Goal: Task Accomplishment & Management: Use online tool/utility

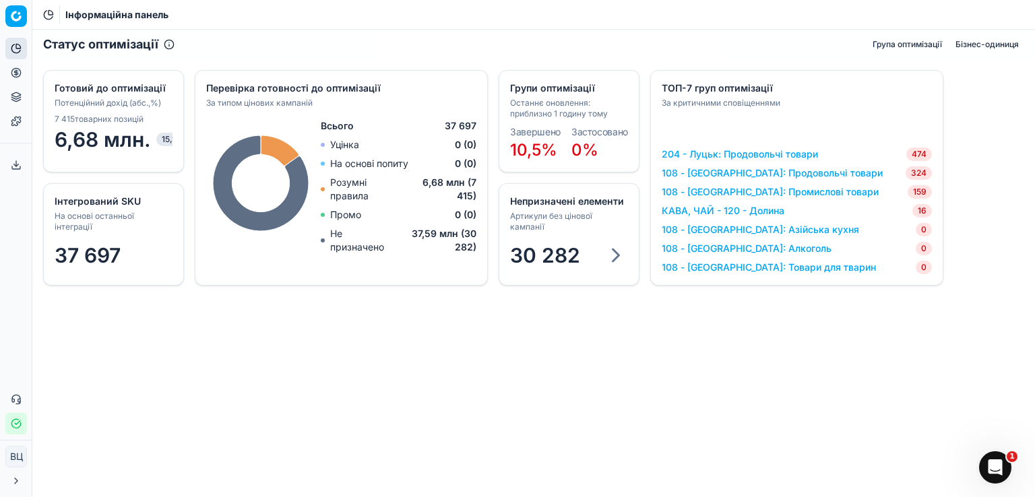
click at [901, 44] on font "Група оптимізації" at bounding box center [906, 44] width 69 height 10
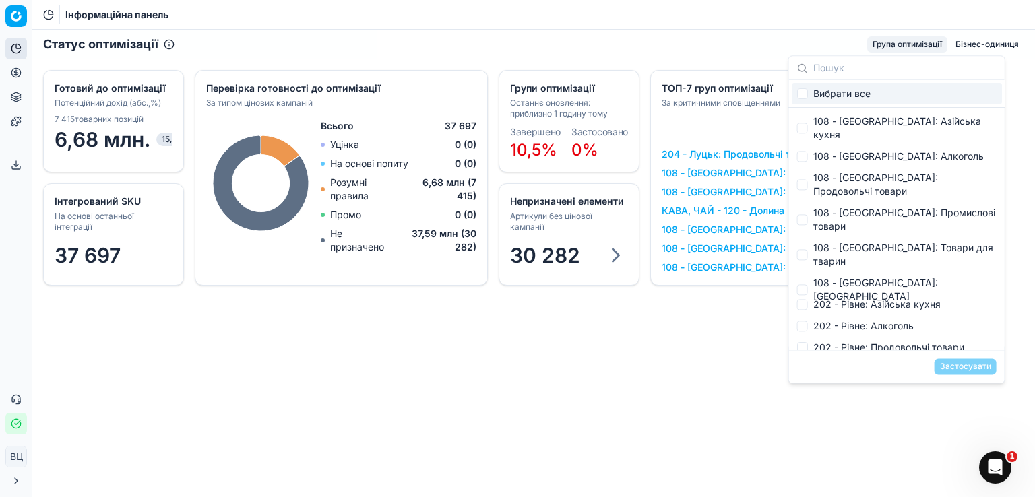
click at [625, 57] on div "Статус оптимізації Група оптимізації Бізнес-одиниця" at bounding box center [533, 45] width 1002 height 30
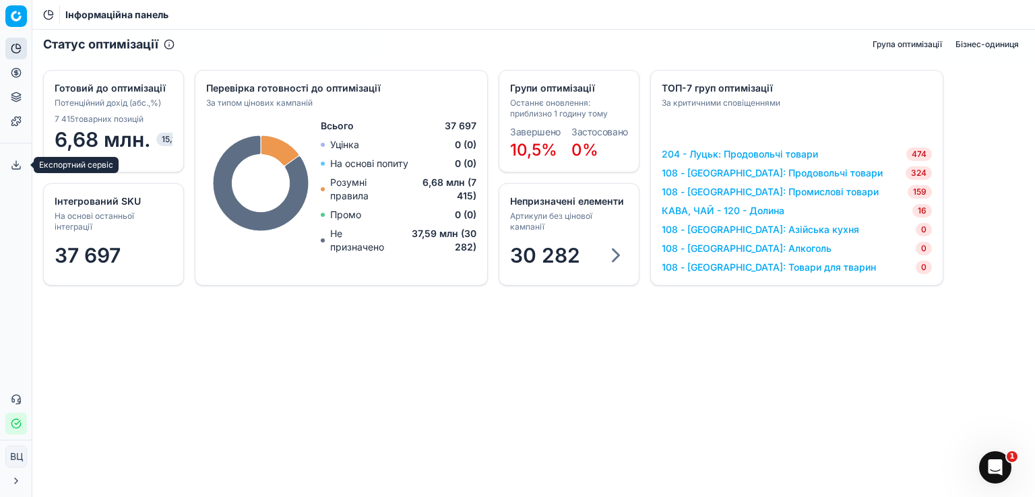
click at [18, 167] on icon at bounding box center [16, 165] width 11 height 11
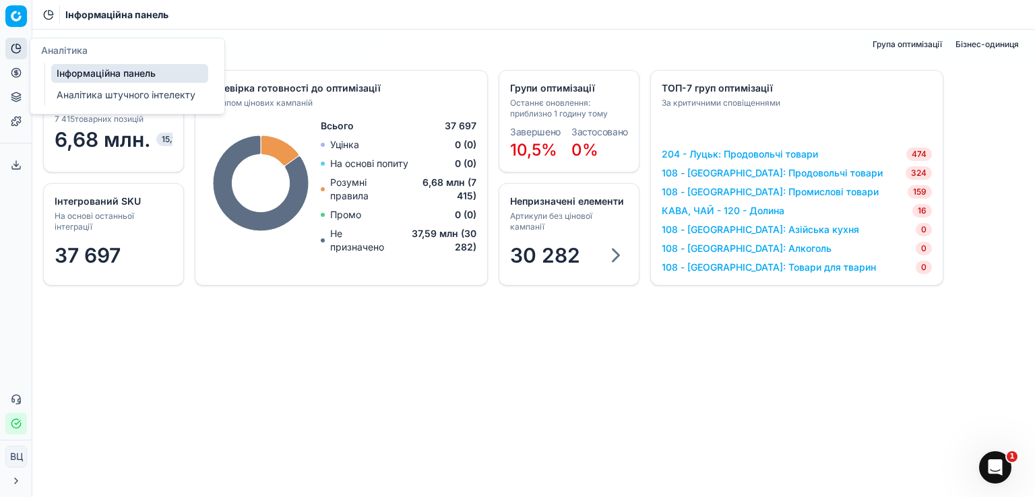
click at [116, 77] on font "Інформаційна панель" at bounding box center [106, 72] width 99 height 11
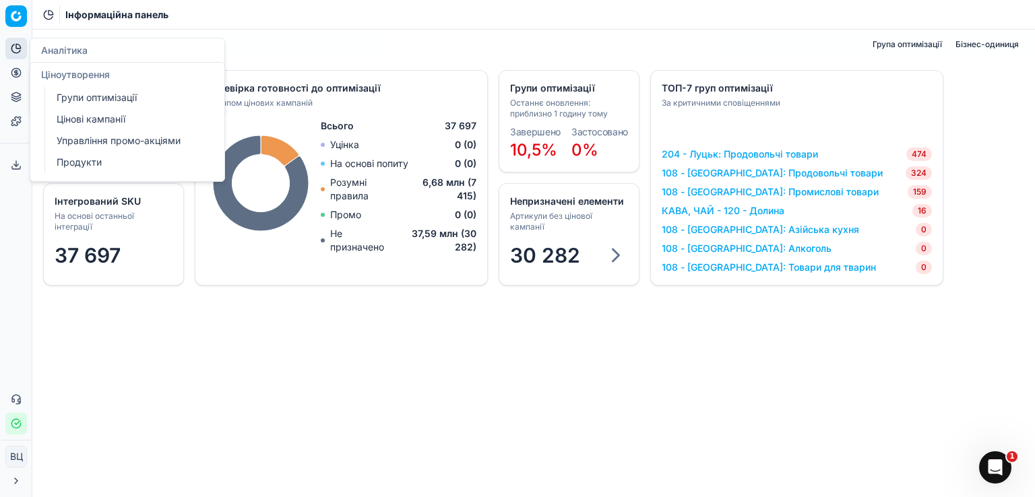
click at [17, 70] on icon at bounding box center [16, 72] width 11 height 11
click at [97, 97] on font "Групи оптимізації" at bounding box center [97, 97] width 80 height 11
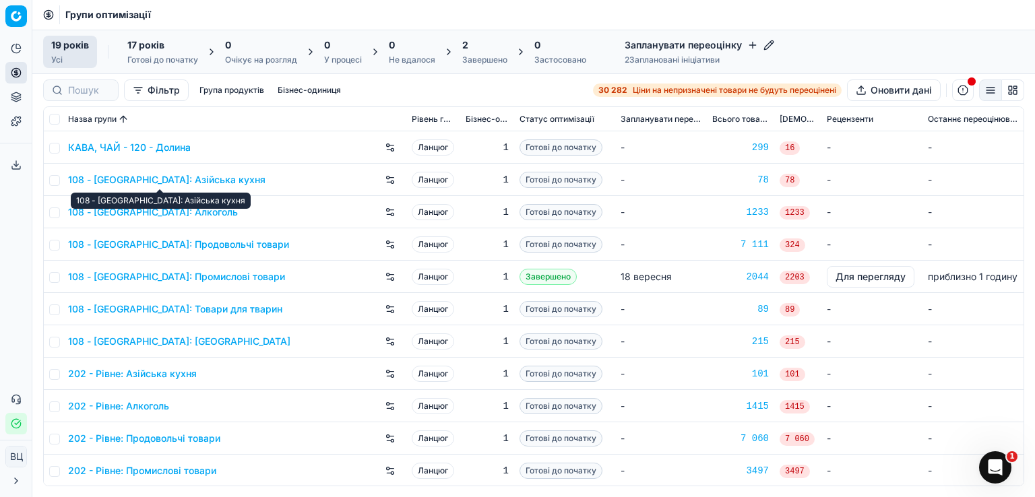
click at [236, 179] on font "108 - Івано-Франківськ: Азійська кухня" at bounding box center [166, 179] width 197 height 11
click at [245, 307] on font "108 - [GEOGRAPHIC_DATA]: Товари для тварин" at bounding box center [175, 308] width 214 height 11
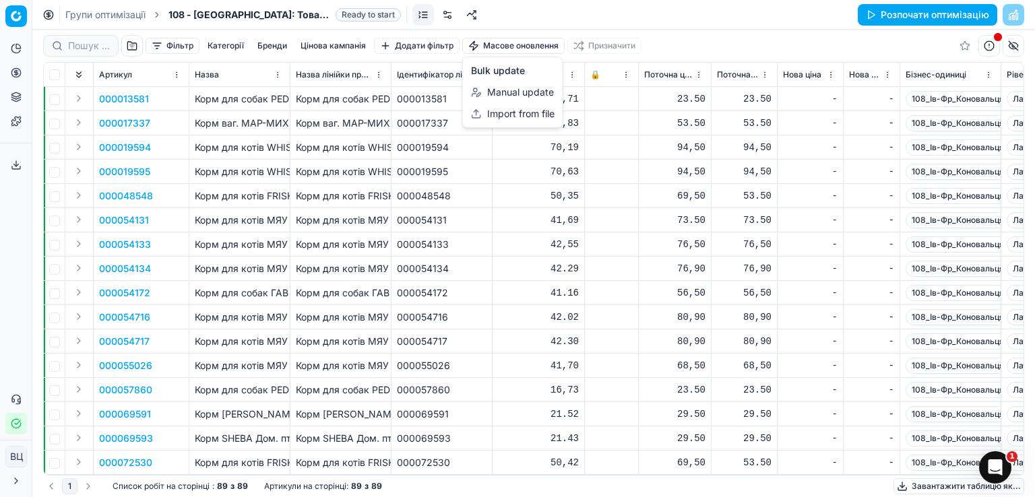
click at [515, 46] on html "Исходный текст Оцените этот перевод Ваш отзыв поможет нам улучшить Google Перев…" at bounding box center [517, 248] width 1035 height 497
click at [513, 117] on font "Імпорт з файлу" at bounding box center [516, 113] width 70 height 11
click at [507, 47] on html "Исходный текст Оцените этот перевод Ваш отзыв поможет нам улучшить Google Перев…" at bounding box center [517, 248] width 1035 height 497
click at [531, 91] on font "Ручне оновлення" at bounding box center [520, 91] width 79 height 11
click at [434, 46] on font "Додати фільтр" at bounding box center [424, 45] width 59 height 10
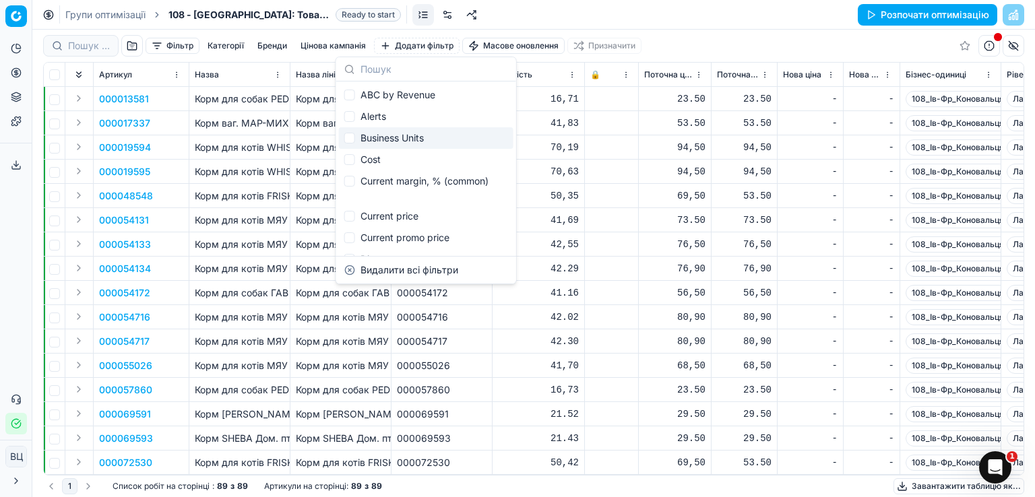
click at [614, 22] on div "Групи оптимізації 108 - [GEOGRAPHIC_DATA]: Товари для тварин Ready to start Роз…" at bounding box center [533, 15] width 1002 height 30
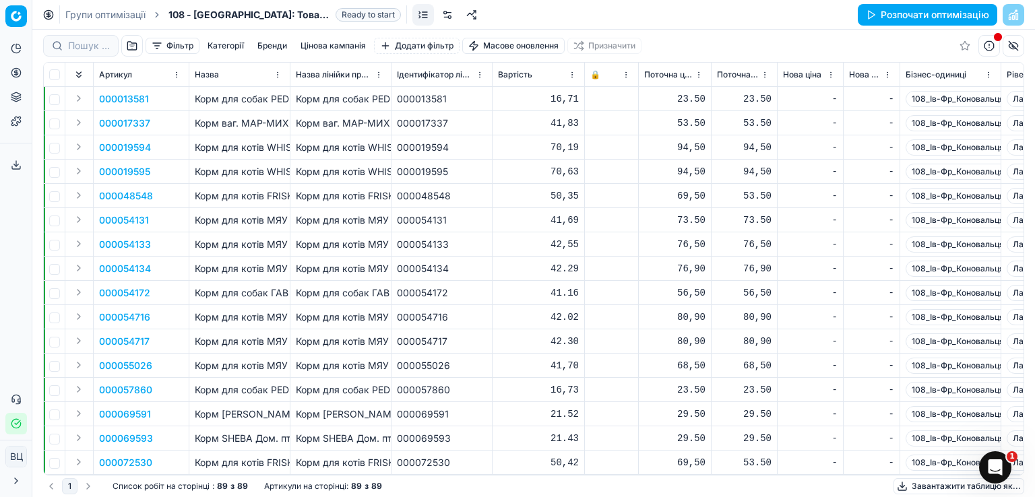
click at [131, 46] on button "button" at bounding box center [132, 46] width 22 height 22
click at [125, 48] on button "button" at bounding box center [132, 46] width 22 height 22
click at [82, 48] on input at bounding box center [89, 45] width 42 height 13
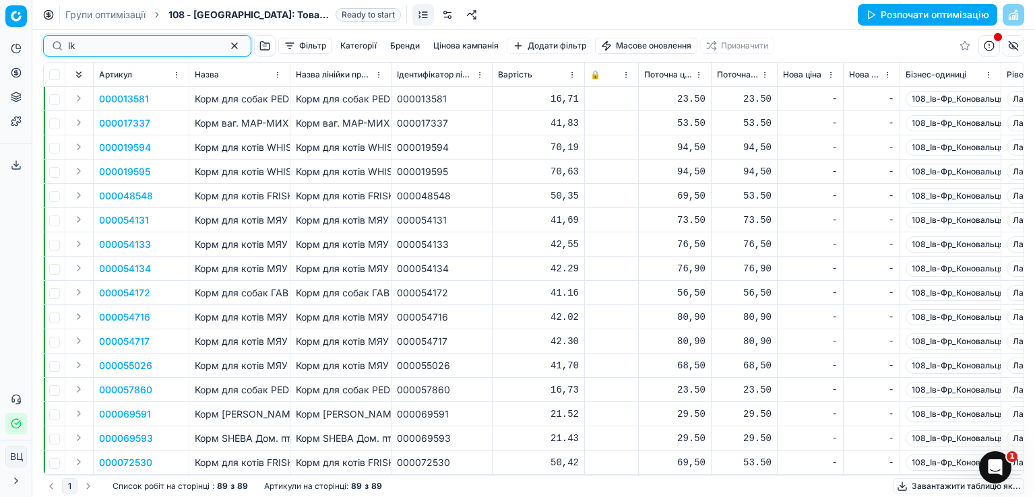
type input "l"
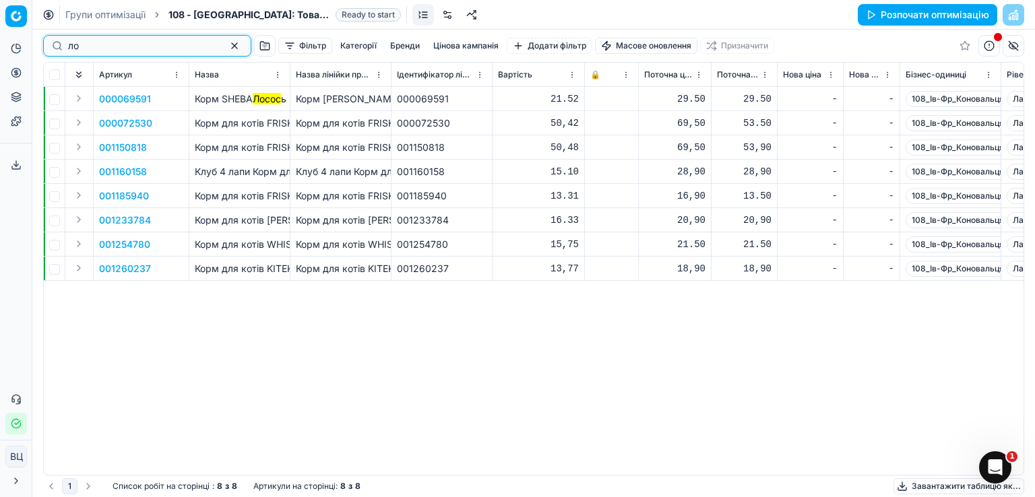
type input "л"
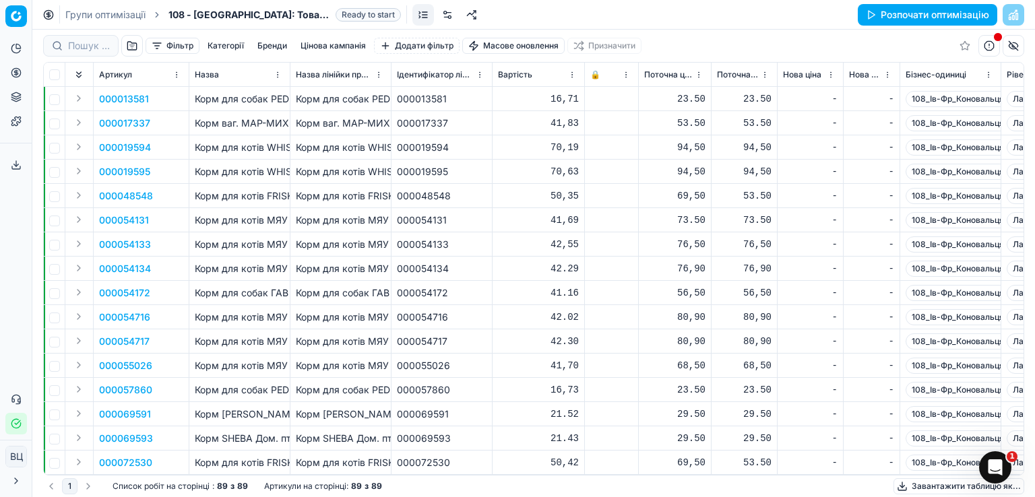
click at [263, 47] on div "Фільтр Категорії Бренди Цінова кампанія Додати фільтр Масове оновлення Призначи…" at bounding box center [533, 46] width 981 height 32
click at [183, 42] on font "Фільтр" at bounding box center [179, 45] width 27 height 10
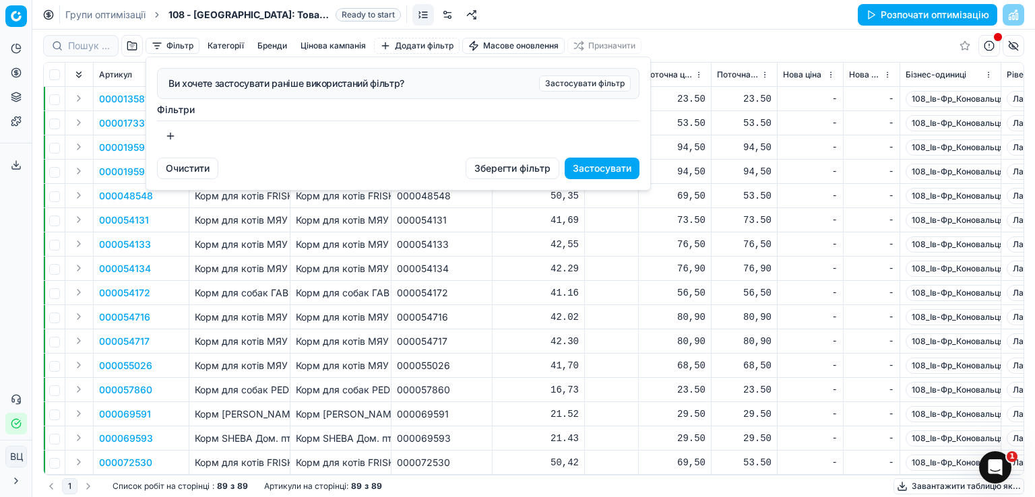
click at [172, 137] on button "button" at bounding box center [170, 136] width 27 height 22
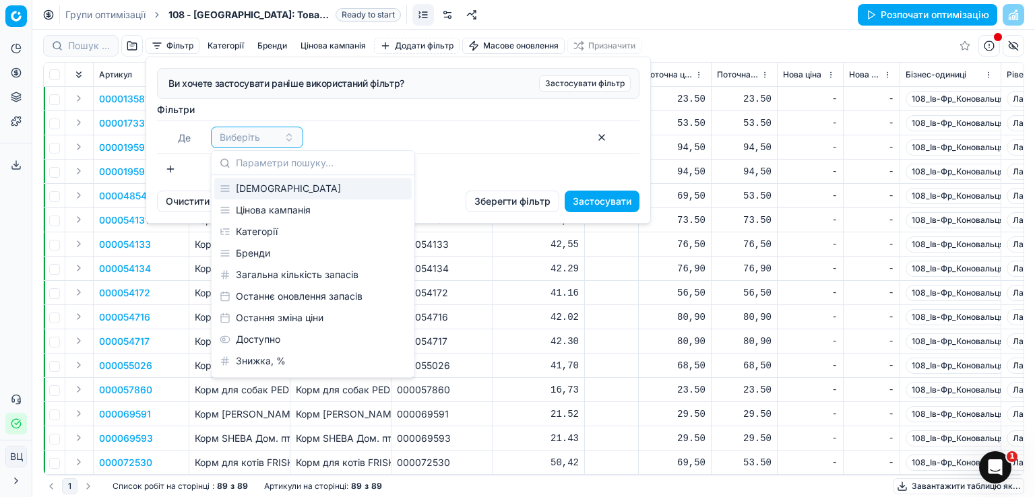
scroll to position [449, 0]
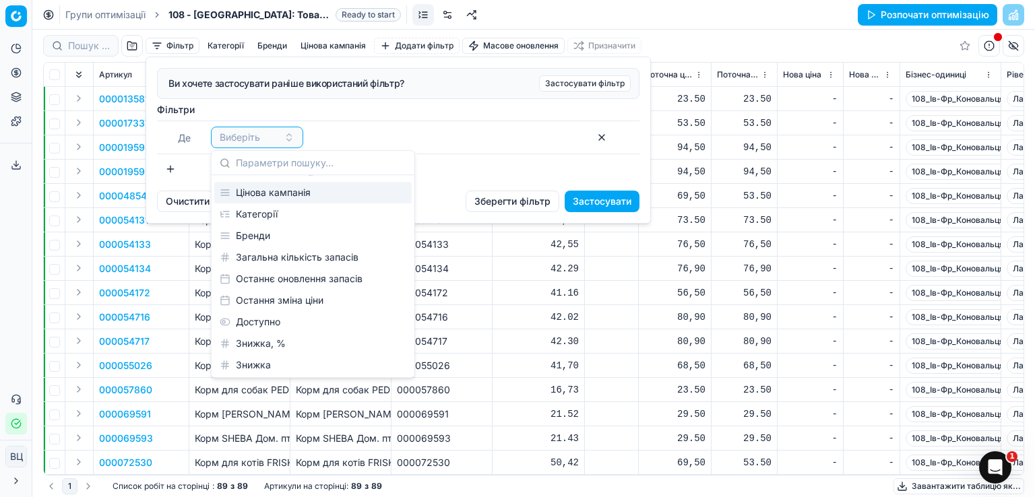
click at [320, 193] on div "Цінова кампанія" at bounding box center [312, 193] width 197 height 22
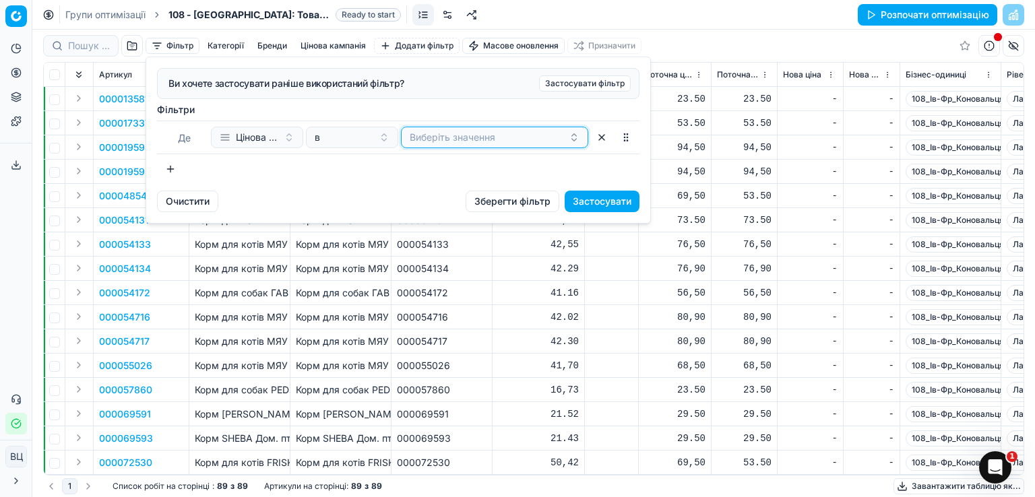
click at [462, 147] on button "Виберіть значення" at bounding box center [494, 138] width 187 height 22
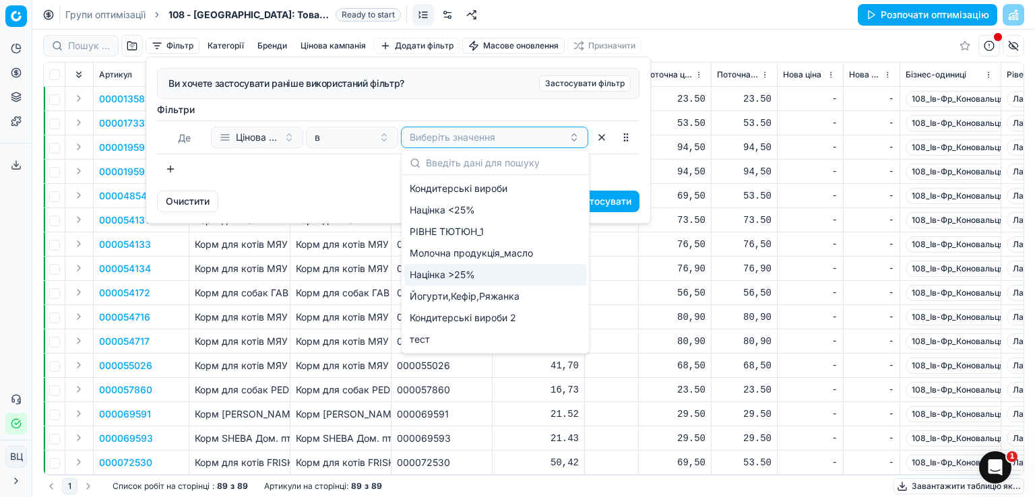
click at [495, 271] on div "Націнка >25%" at bounding box center [495, 275] width 182 height 22
drag, startPoint x: 342, startPoint y: 196, endPoint x: 430, endPoint y: 187, distance: 89.4
click at [341, 196] on div "Очистити Зберегти фільтр Застосувати" at bounding box center [398, 207] width 504 height 32
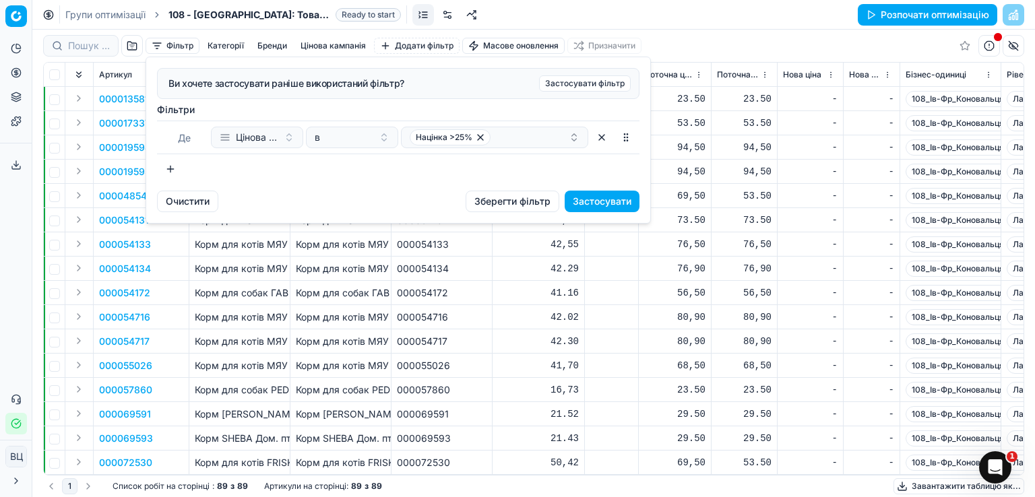
drag, startPoint x: 606, startPoint y: 201, endPoint x: 573, endPoint y: 203, distance: 32.4
click at [604, 201] on font "Застосувати" at bounding box center [602, 200] width 59 height 11
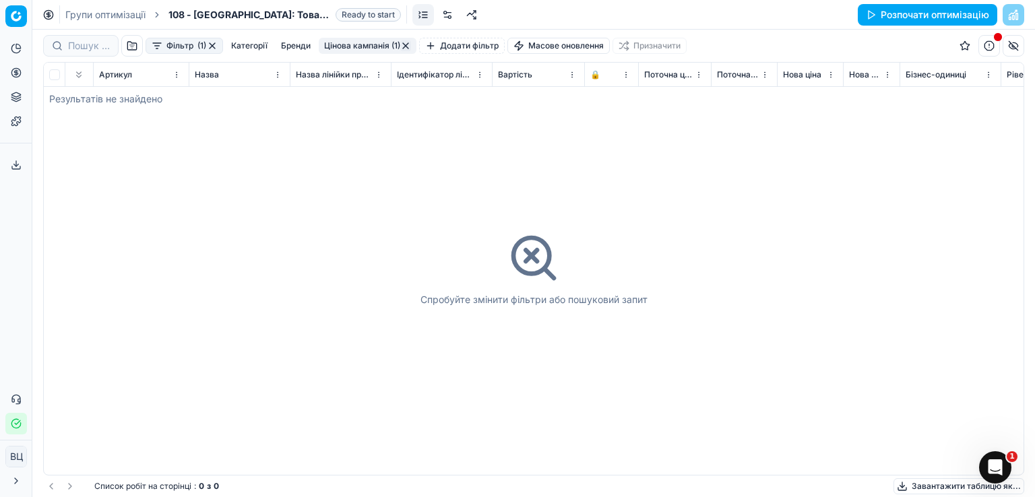
click at [369, 45] on font "Цінова кампанія (1)" at bounding box center [362, 45] width 76 height 10
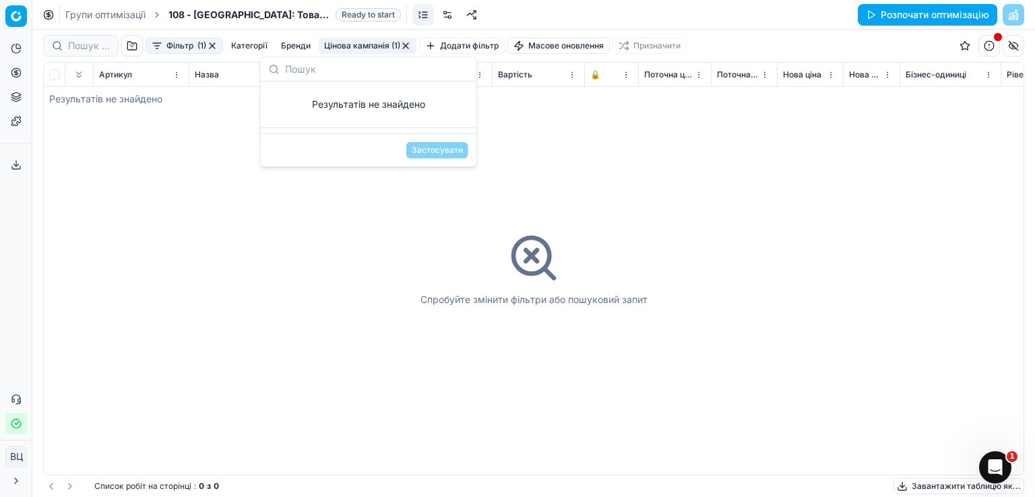
click at [434, 82] on div "Результатів не знайдено" at bounding box center [369, 105] width 216 height 46
drag, startPoint x: 108, startPoint y: 97, endPoint x: 109, endPoint y: 110, distance: 13.5
click at [108, 103] on div "Спробуйте змінити фільтри або пошуковий запит" at bounding box center [533, 269] width 979 height 412
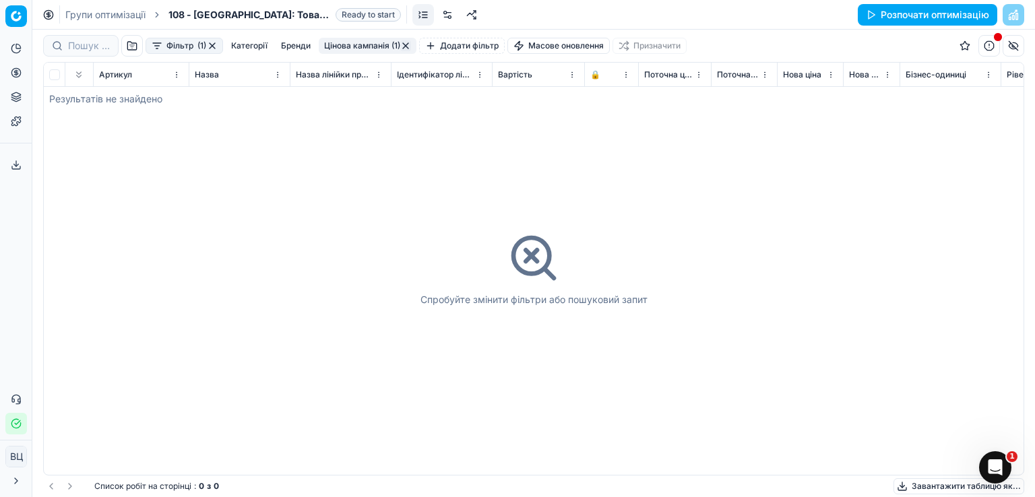
click at [410, 44] on button "button" at bounding box center [405, 45] width 11 height 11
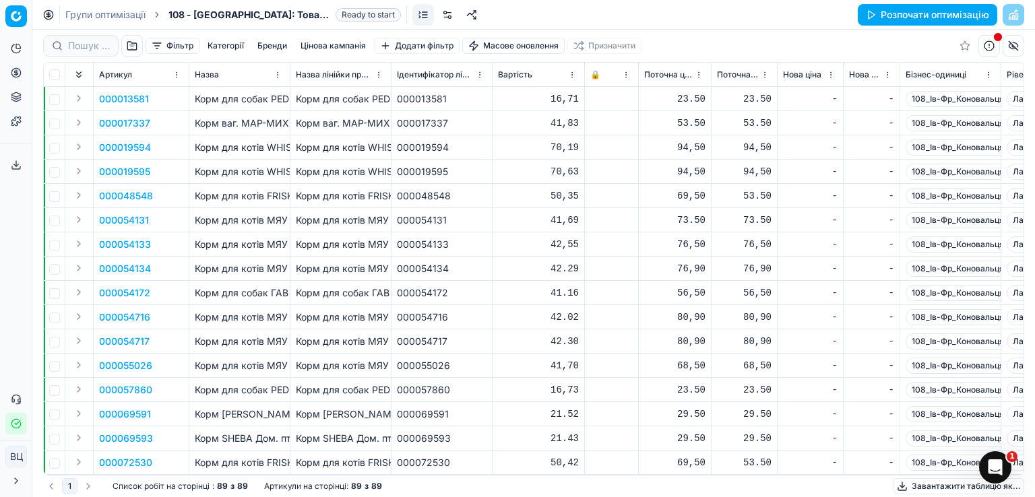
drag, startPoint x: 989, startPoint y: 44, endPoint x: 978, endPoint y: 45, distance: 10.9
click at [989, 44] on button "button" at bounding box center [989, 46] width 22 height 22
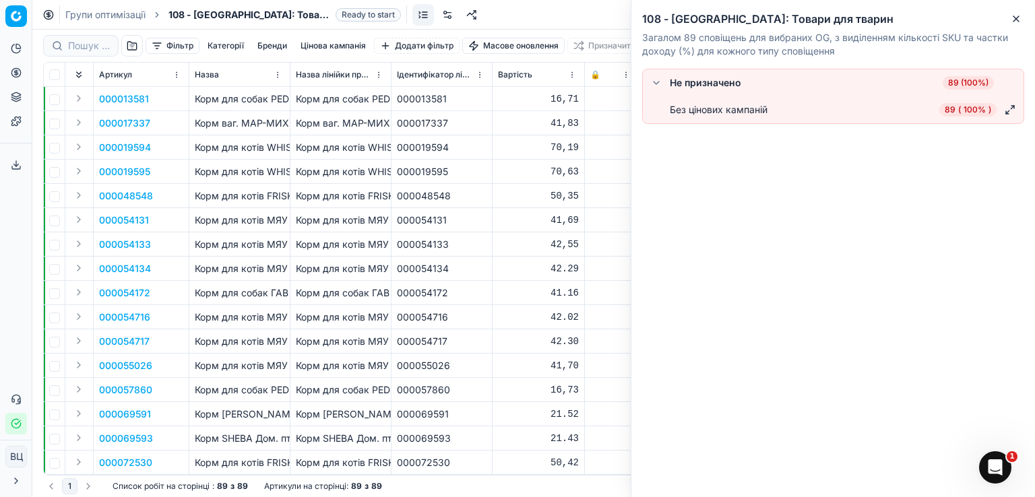
click at [713, 90] on div "Не призначено 89 (100%)" at bounding box center [833, 83] width 370 height 16
click at [713, 87] on font "Не призначено" at bounding box center [705, 82] width 71 height 11
click at [970, 83] on font "89 (100%)" at bounding box center [968, 82] width 40 height 10
drag, startPoint x: 1019, startPoint y: 22, endPoint x: 655, endPoint y: 11, distance: 363.9
click at [1019, 22] on icon "button" at bounding box center [1015, 18] width 11 height 11
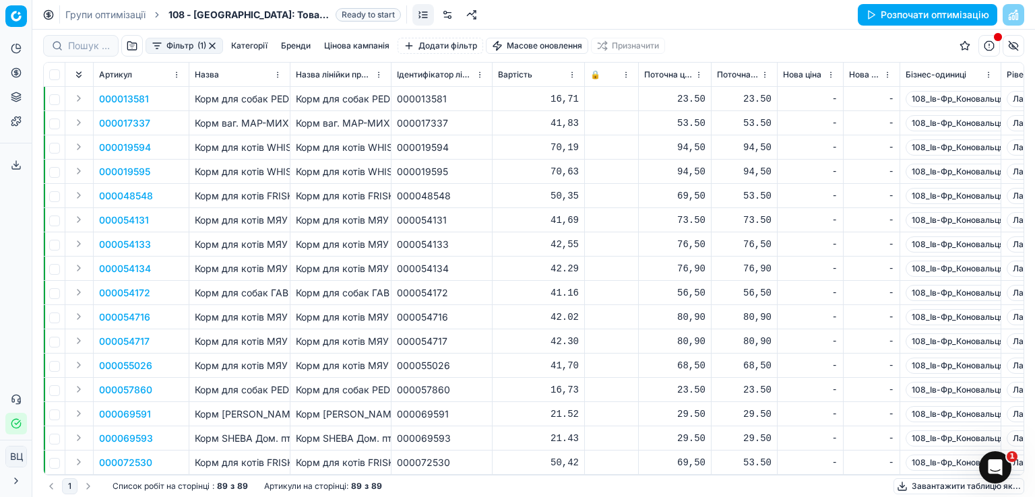
click at [243, 47] on font "Категорії" at bounding box center [249, 45] width 36 height 10
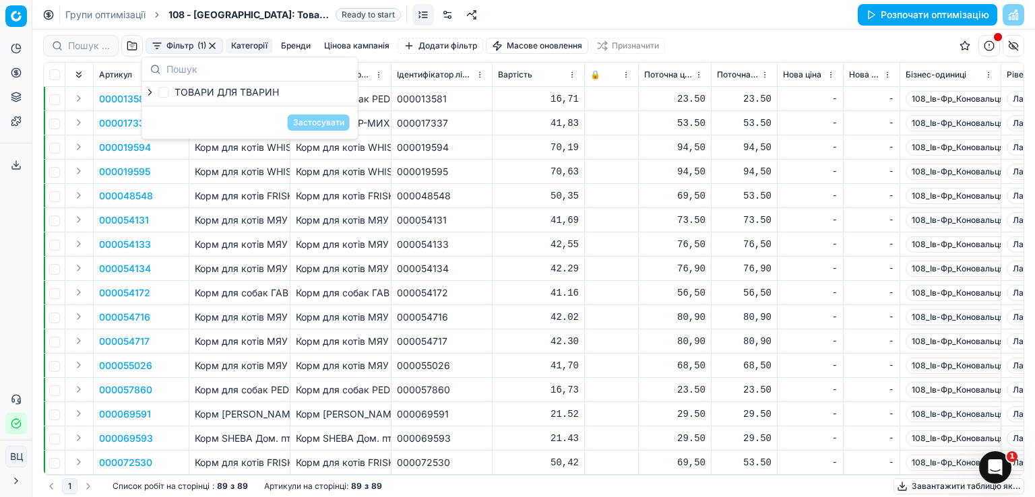
click at [153, 94] on icon "button" at bounding box center [150, 92] width 11 height 11
click at [175, 112] on icon "button" at bounding box center [179, 109] width 11 height 11
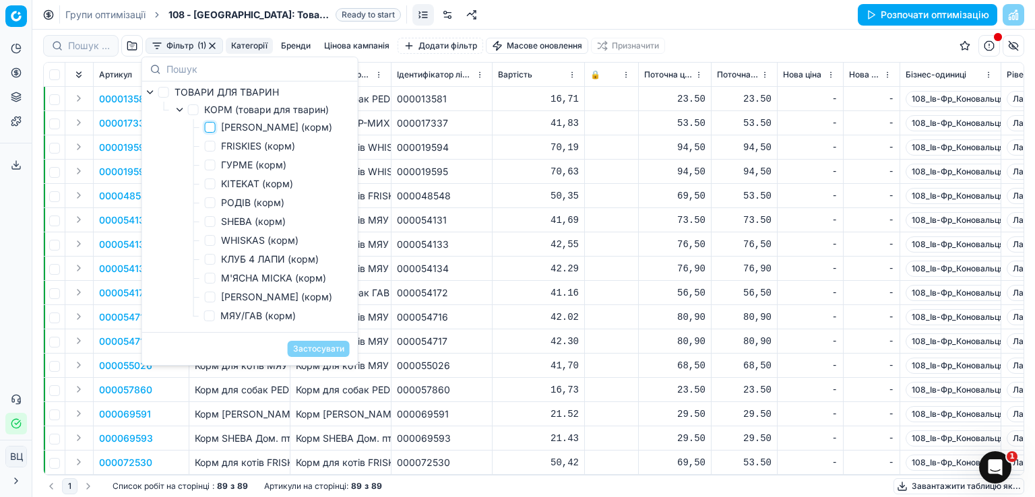
click at [213, 127] on input "[PERSON_NAME] (корм)" at bounding box center [210, 127] width 11 height 11
checkbox input "true"
click at [329, 354] on font "Застосувати" at bounding box center [318, 349] width 51 height 10
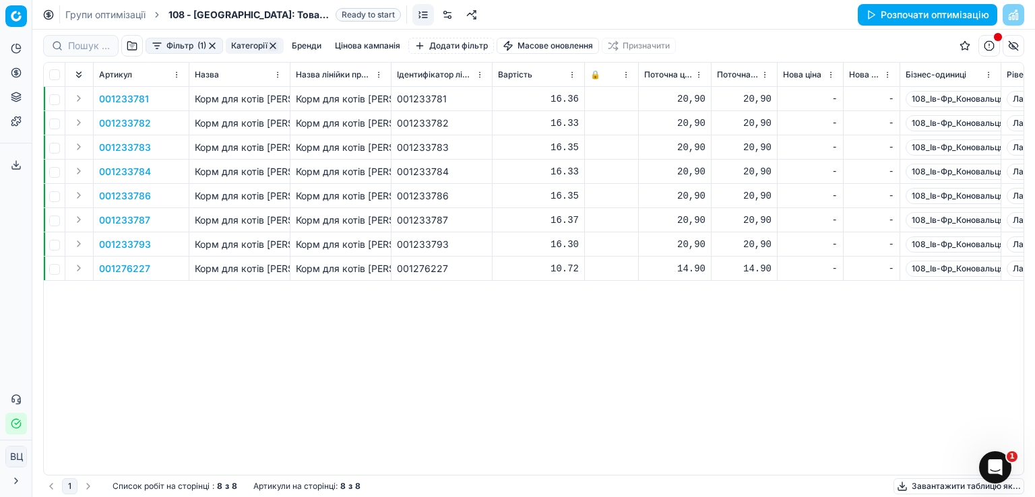
click at [274, 44] on button "button" at bounding box center [272, 45] width 11 height 11
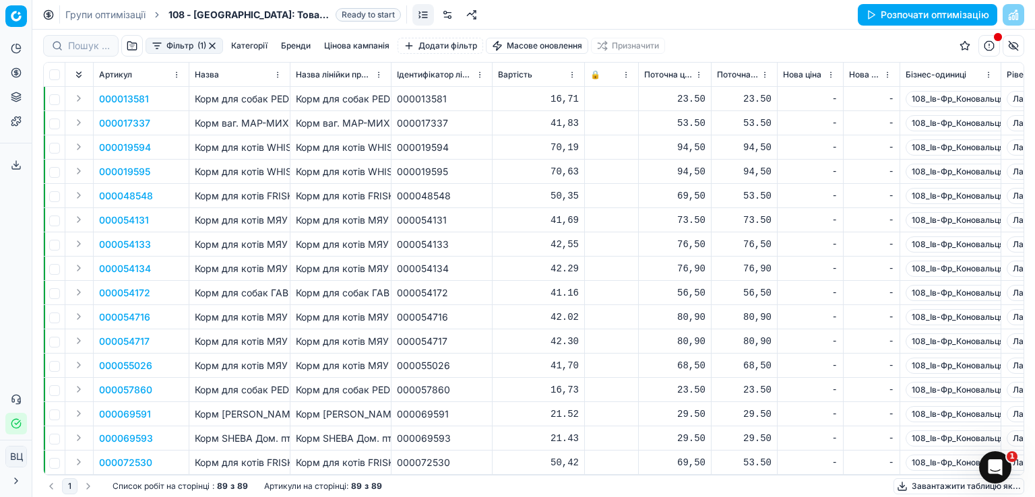
click at [302, 46] on font "Бренди" at bounding box center [296, 45] width 30 height 10
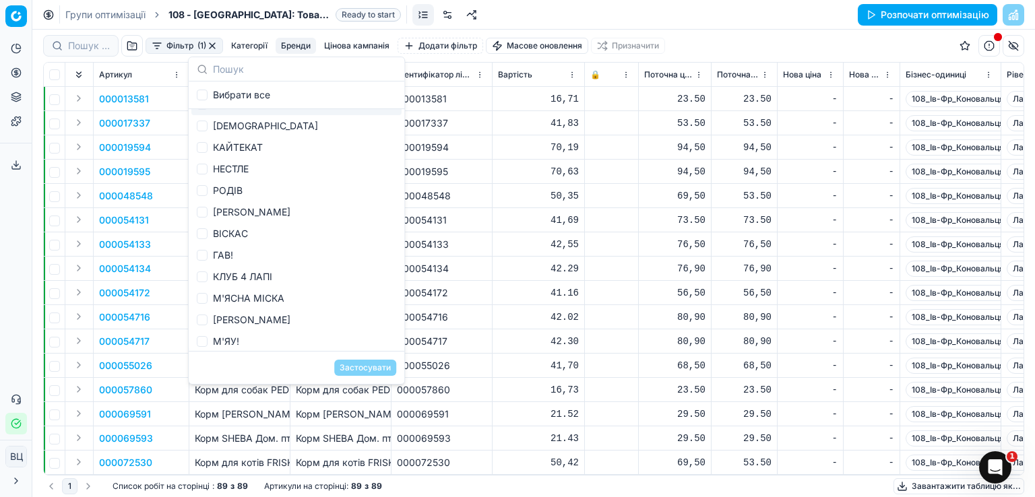
scroll to position [86, 0]
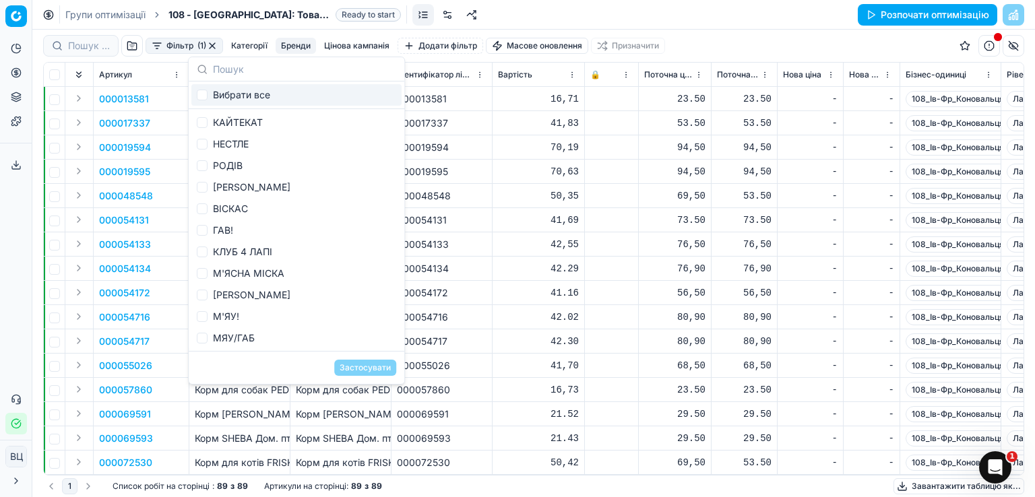
click at [657, 16] on div "Групи оптимізації 108 - [GEOGRAPHIC_DATA]: Товари для тварин Ready to start Роз…" at bounding box center [533, 15] width 1002 height 30
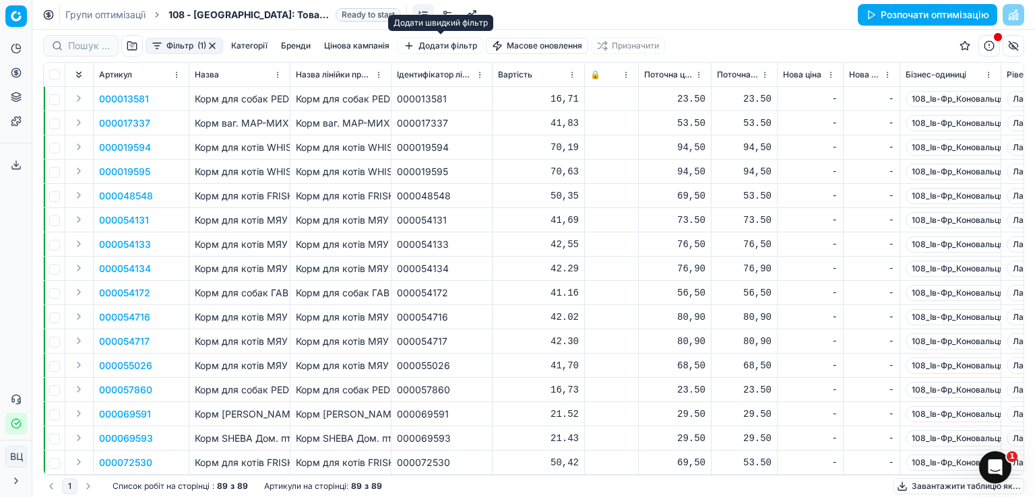
click at [449, 46] on font "Додати фільтр" at bounding box center [447, 45] width 59 height 10
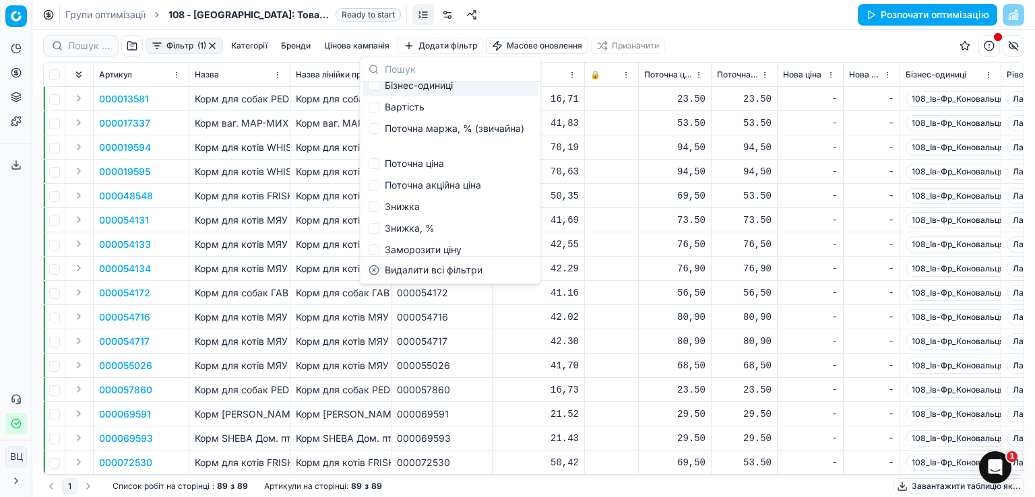
scroll to position [90, 0]
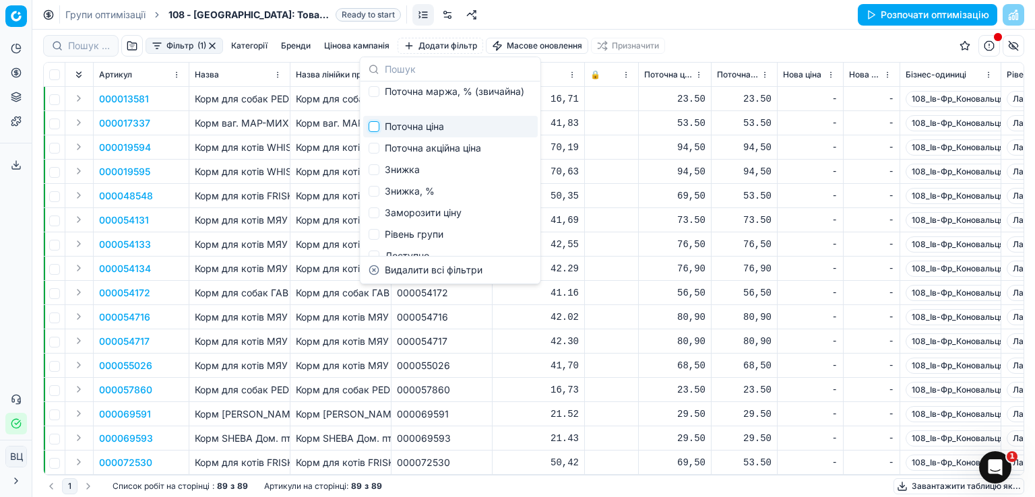
click at [377, 125] on input "Пропозиції" at bounding box center [373, 126] width 11 height 11
checkbox input "true"
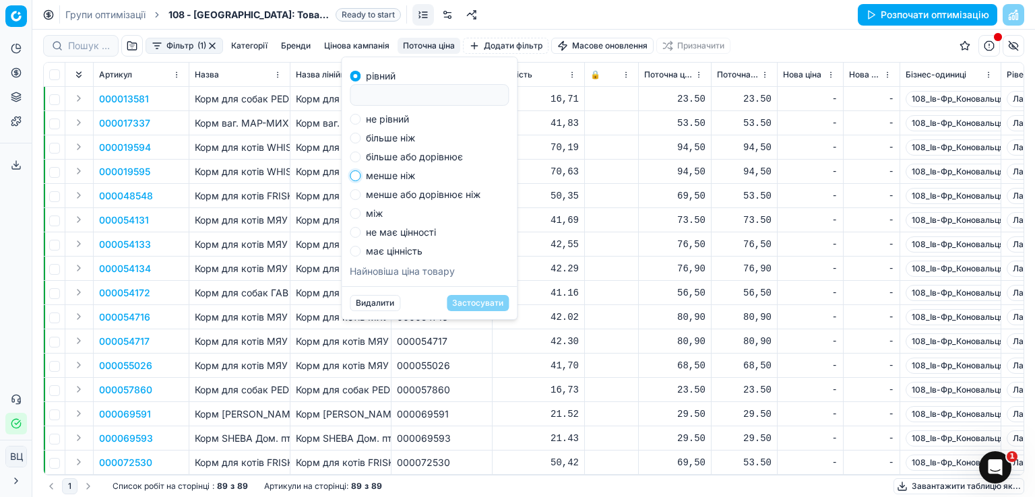
click at [354, 174] on input "менше ніж" at bounding box center [355, 175] width 11 height 11
radio input "true"
type input "-1"
click at [575, 40] on html "Исходный текст Оцените этот перевод Ваш отзыв поможет нам улучшить Google Перев…" at bounding box center [517, 248] width 1035 height 497
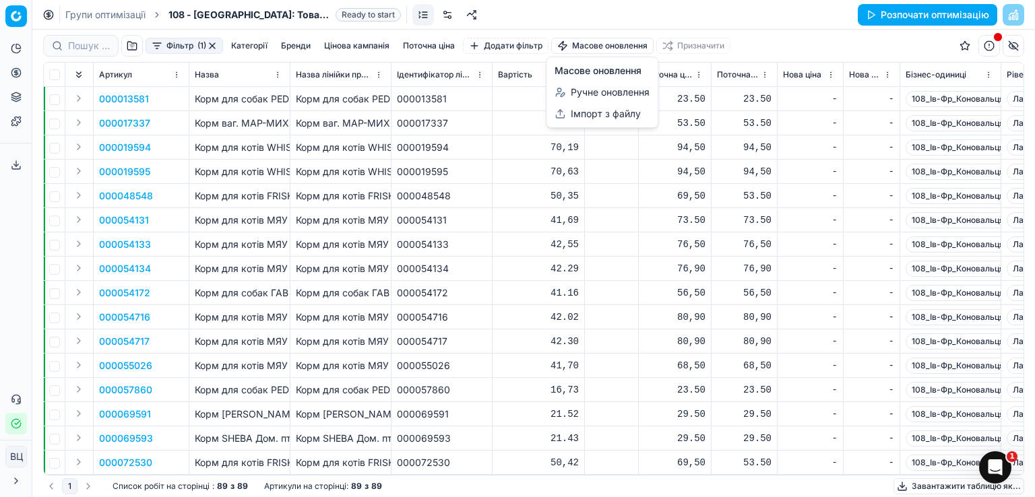
click at [792, 18] on html "Исходный текст Оцените этот перевод Ваш отзыв поможет нам улучшить Google Перев…" at bounding box center [517, 248] width 1035 height 497
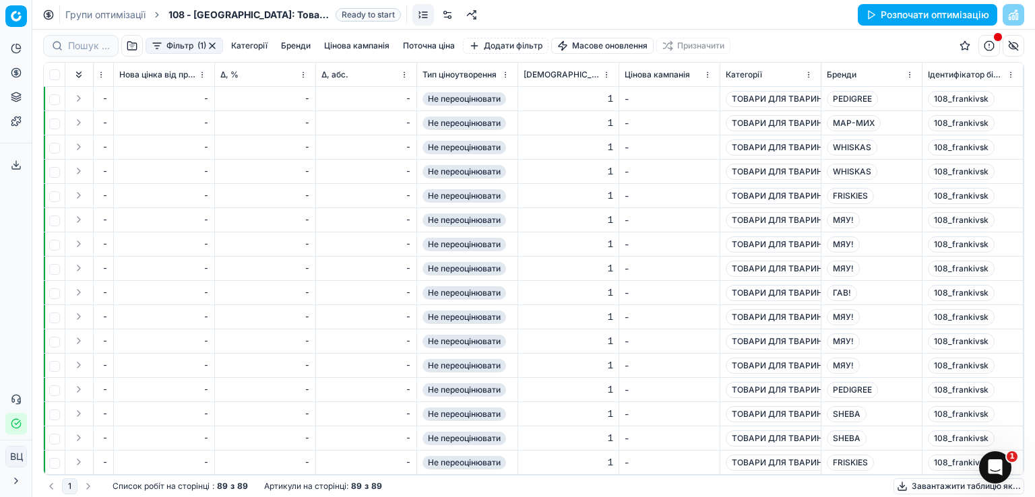
scroll to position [0, 1397]
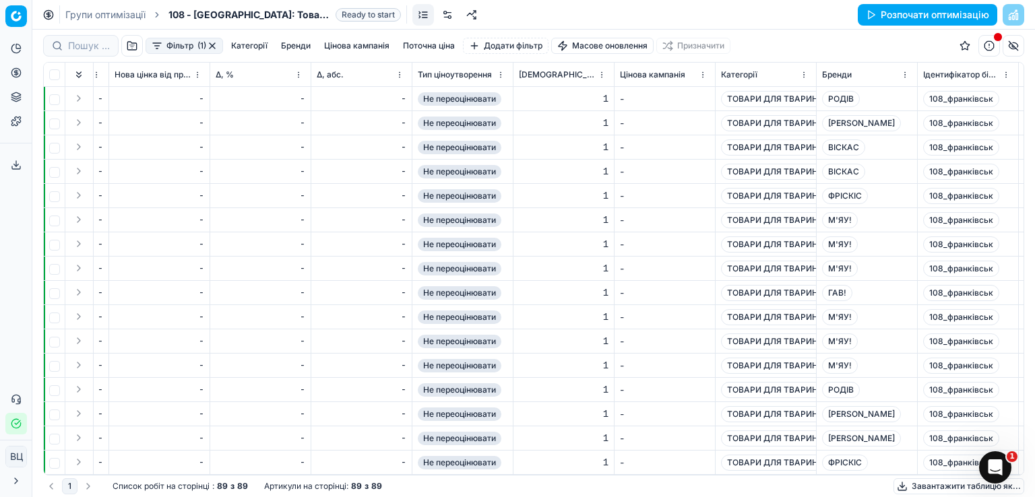
click at [469, 269] on font "Не переоцінювати" at bounding box center [459, 268] width 73 height 10
click at [472, 74] on font "Тип ціноутворення" at bounding box center [455, 74] width 74 height 10
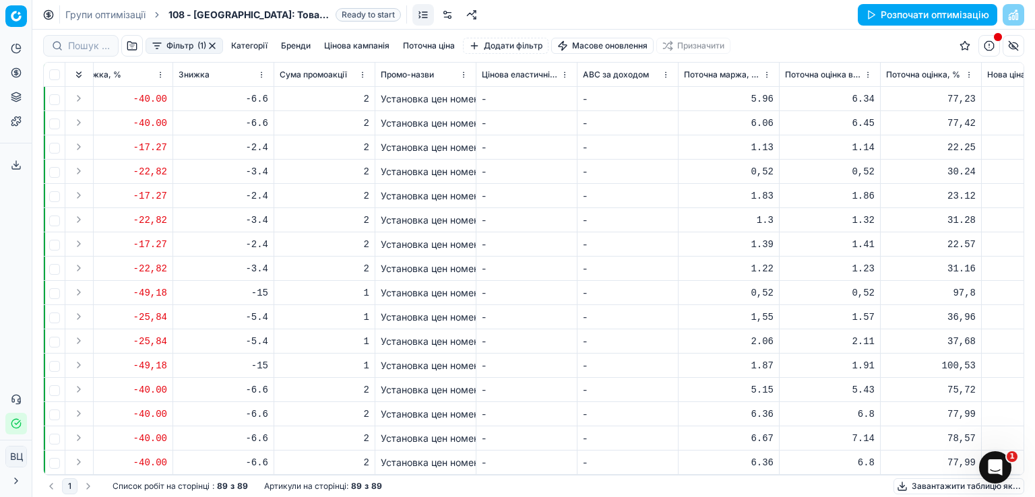
scroll to position [1780, 2847]
click at [396, 384] on font "Установка цен номенклатуры 00002004930 від [DATE] 00:01:00; Зміна асортименту 0…" at bounding box center [654, 389] width 543 height 11
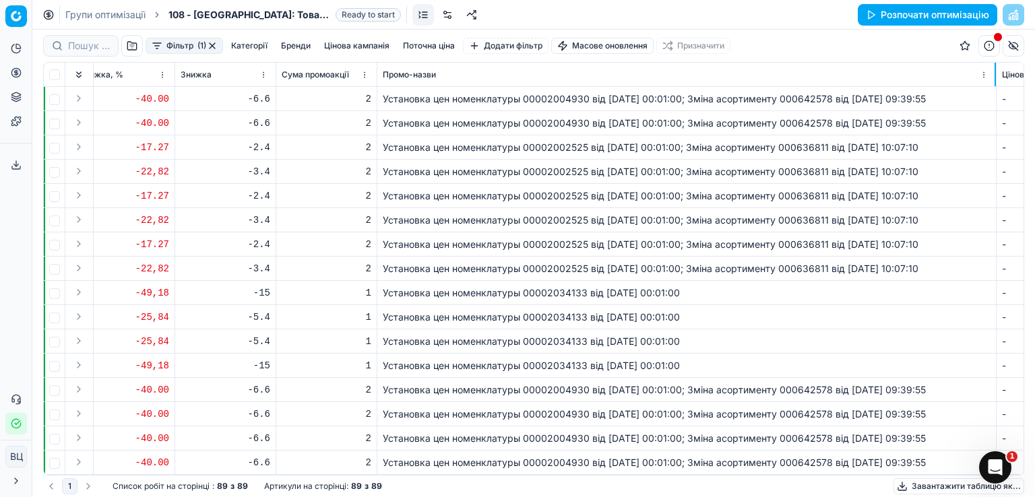
drag, startPoint x: 477, startPoint y: 78, endPoint x: 995, endPoint y: 141, distance: 521.8
click at [995, 141] on div "Артикул Назва Назва лінійки продуктів Ідентифікатор лінійки продуктів Вартість …" at bounding box center [533, 269] width 979 height 412
click at [772, 93] on font "Установка цен номенклатуры 00002004930 від [DATE] 00:01:00; Зміна асортименту 0…" at bounding box center [654, 98] width 543 height 11
click at [776, 208] on td "Установка цен номенклатуры 00002002525 від [DATE] 00:01:00; Зміна асортименту 0…" at bounding box center [686, 220] width 619 height 24
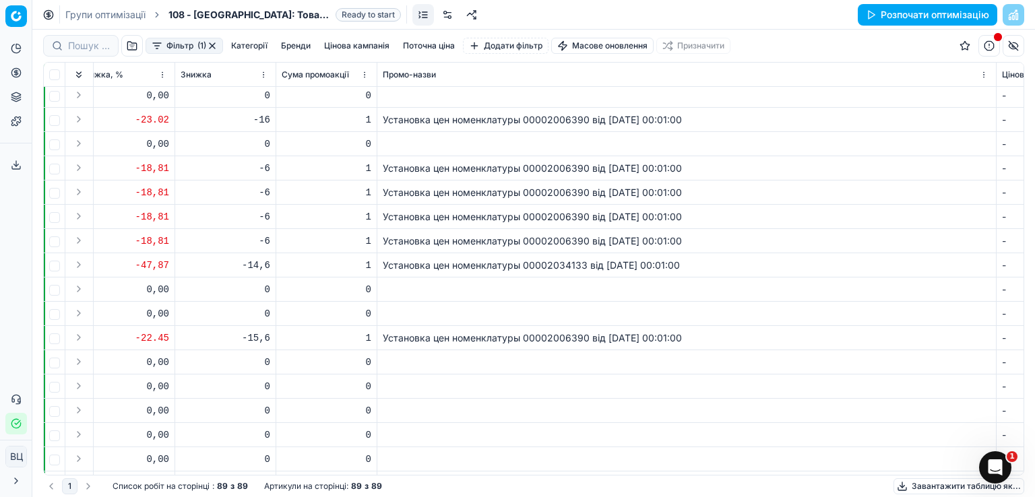
scroll to position [0, 2847]
